Goal: Information Seeking & Learning: Learn about a topic

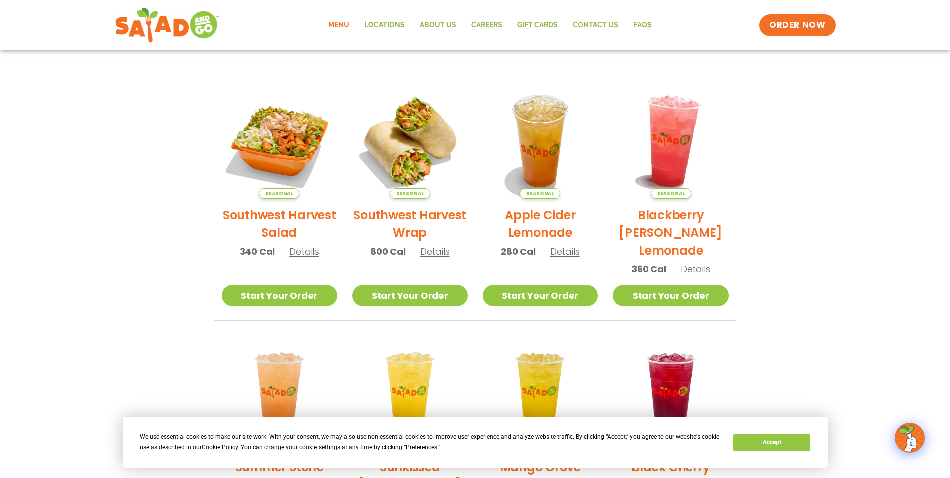
scroll to position [200, 0]
click at [303, 253] on span "Details" at bounding box center [305, 250] width 30 height 13
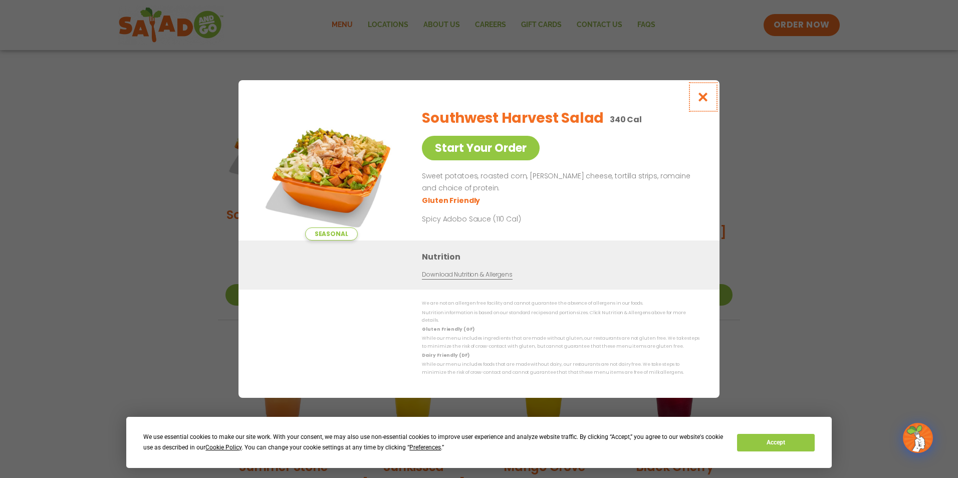
click at [697, 99] on icon "Close modal" at bounding box center [703, 97] width 13 height 11
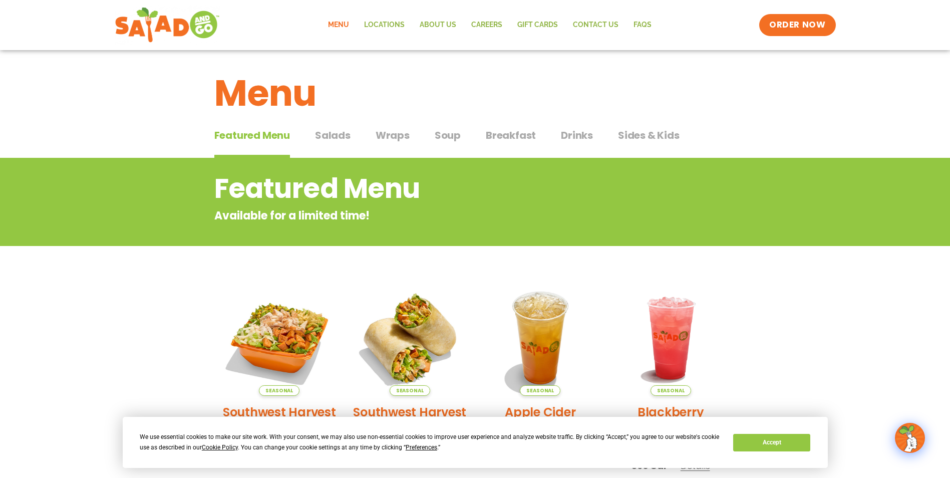
scroll to position [0, 0]
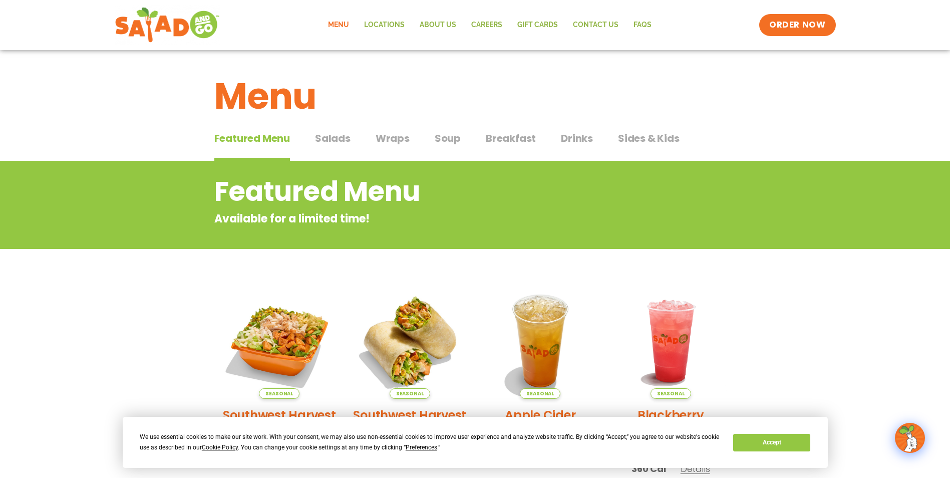
click at [330, 133] on span "Salads" at bounding box center [333, 138] width 36 height 15
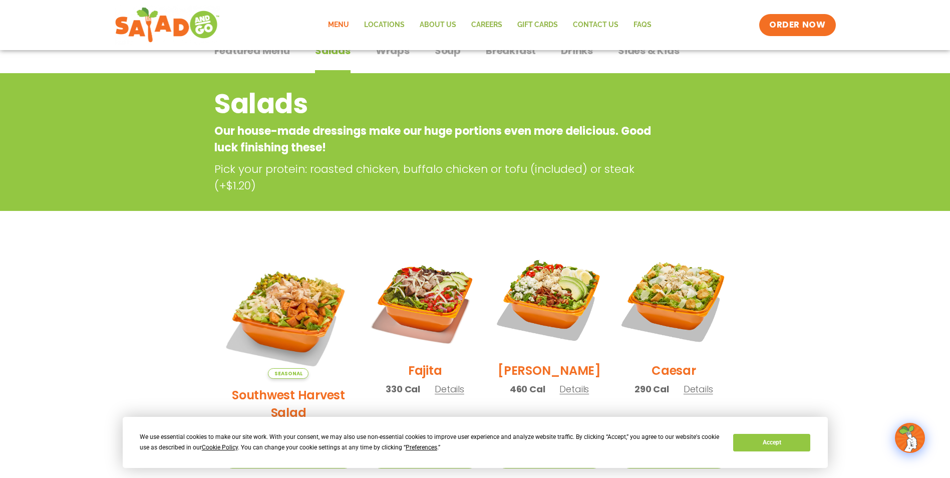
scroll to position [50, 0]
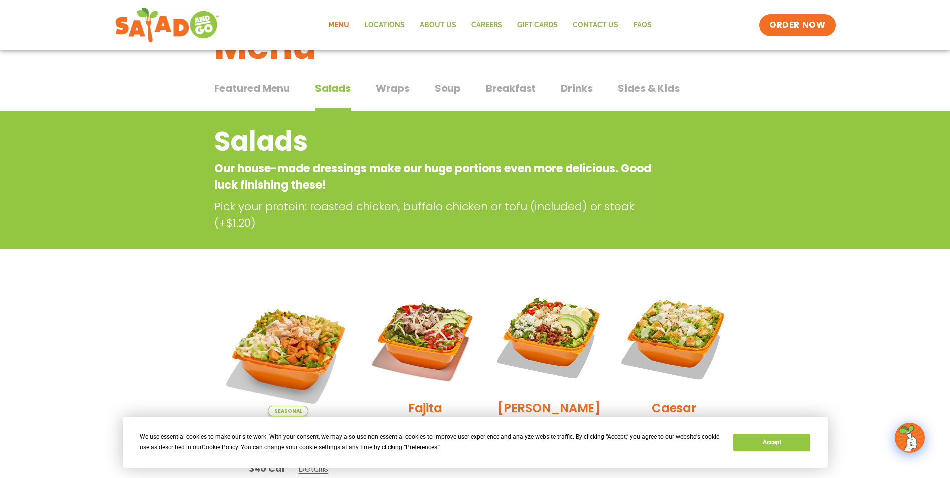
click at [386, 88] on span "Wraps" at bounding box center [393, 88] width 34 height 15
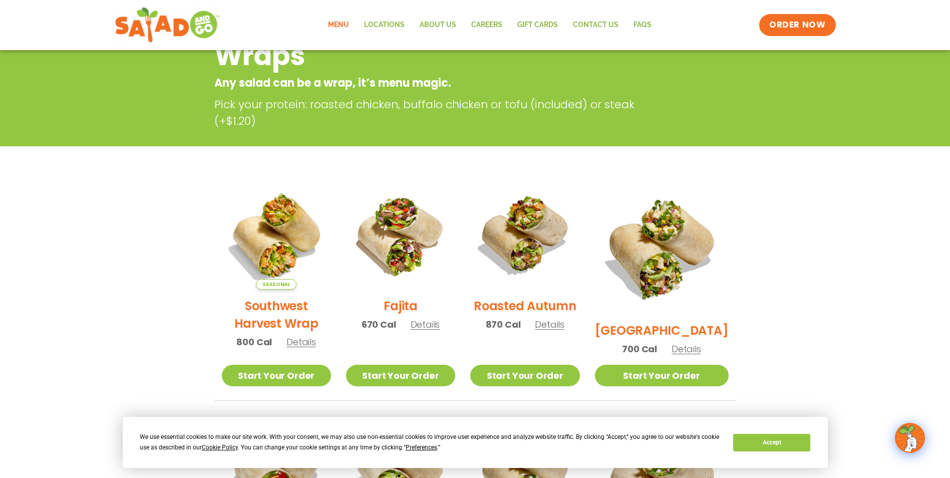
scroll to position [50, 0]
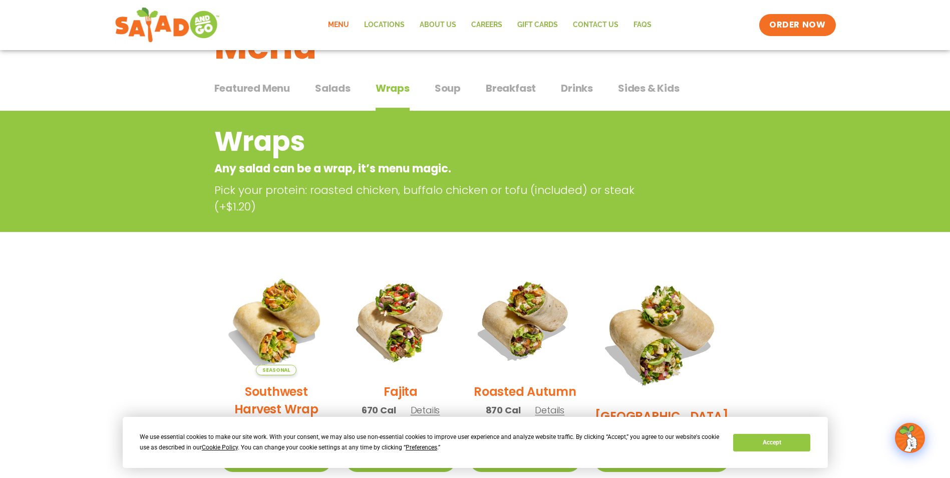
click at [447, 87] on span "Soup" at bounding box center [448, 88] width 26 height 15
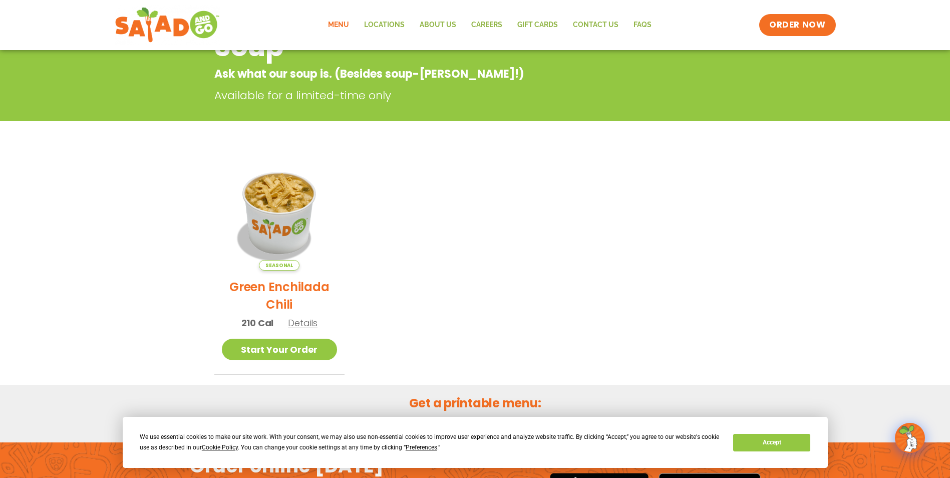
scroll to position [150, 0]
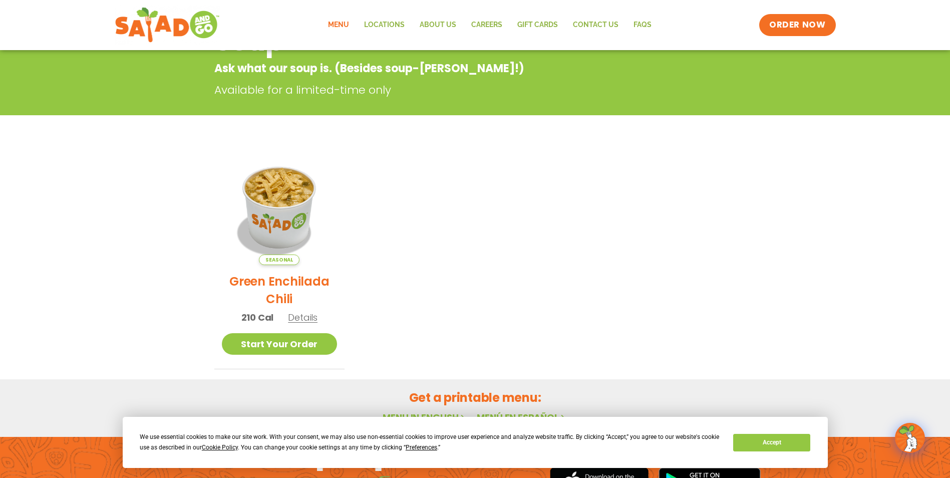
click at [303, 320] on span "Details" at bounding box center [303, 317] width 30 height 13
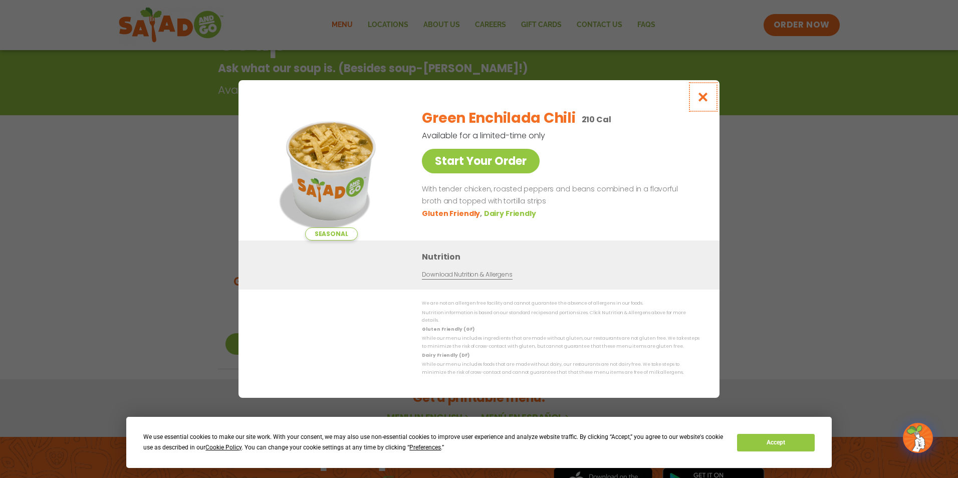
click at [698, 100] on icon "Close modal" at bounding box center [703, 97] width 13 height 11
